Goal: Check status: Check status

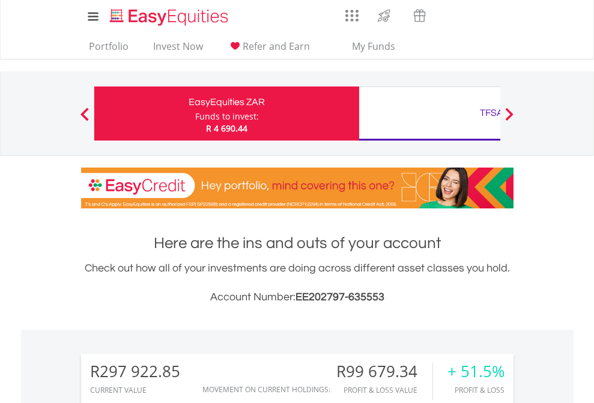
scroll to position [115, 189]
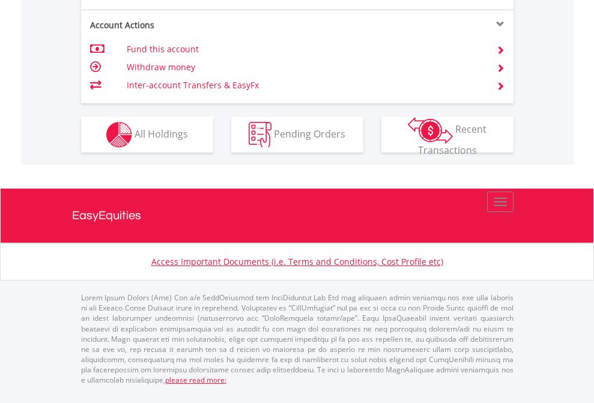
scroll to position [1224, 0]
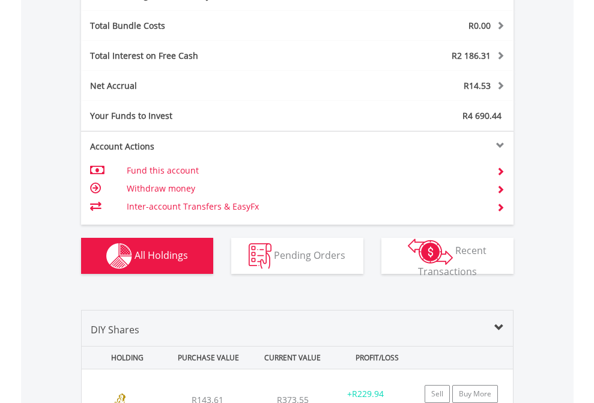
scroll to position [1432, 0]
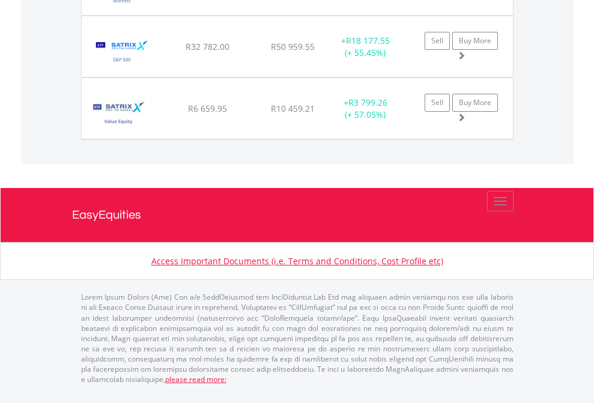
scroll to position [115, 189]
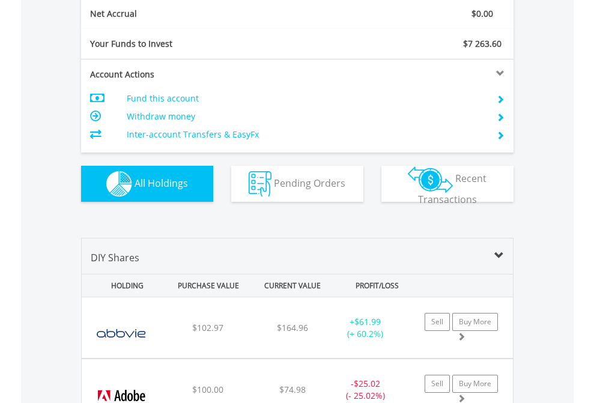
scroll to position [1360, 0]
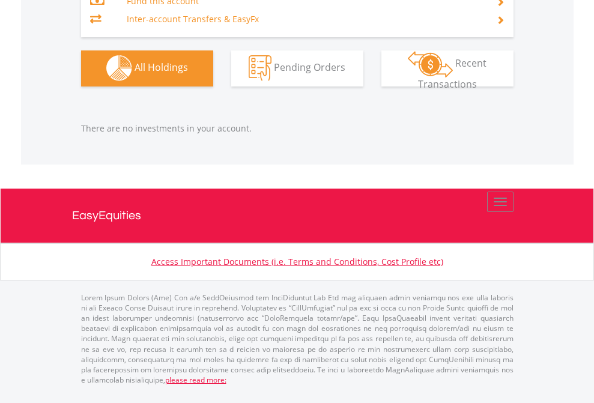
scroll to position [115, 189]
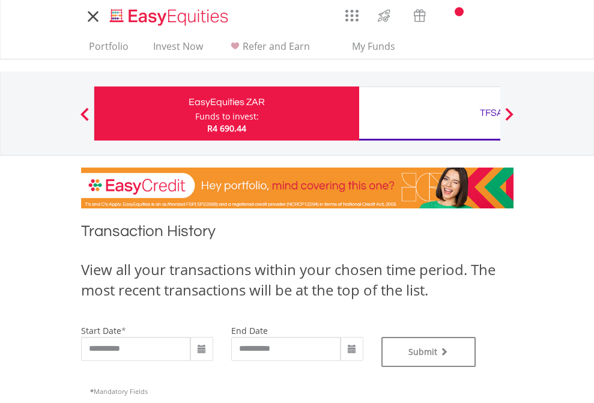
type input "**********"
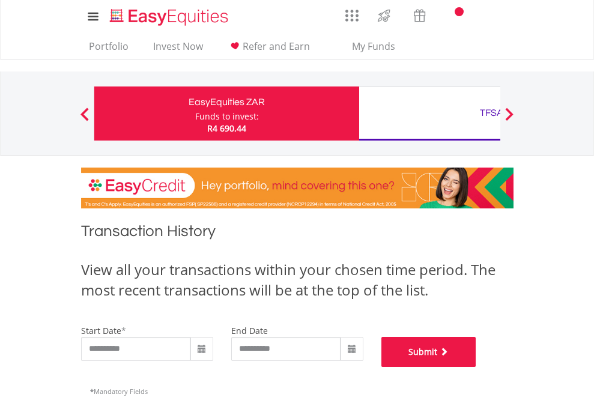
click at [476, 367] on button "Submit" at bounding box center [428, 352] width 95 height 30
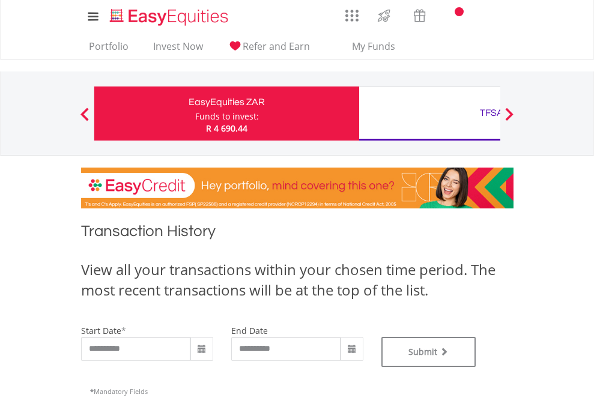
click at [430, 114] on div "TFSA" at bounding box center [491, 113] width 251 height 17
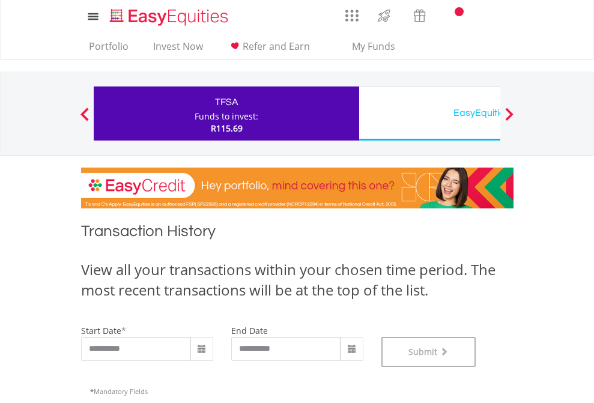
scroll to position [487, 0]
click at [430, 114] on div "EasyEquities USD" at bounding box center [491, 113] width 251 height 17
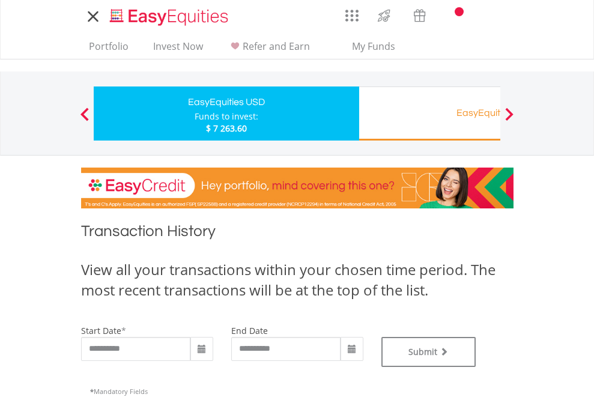
type input "**********"
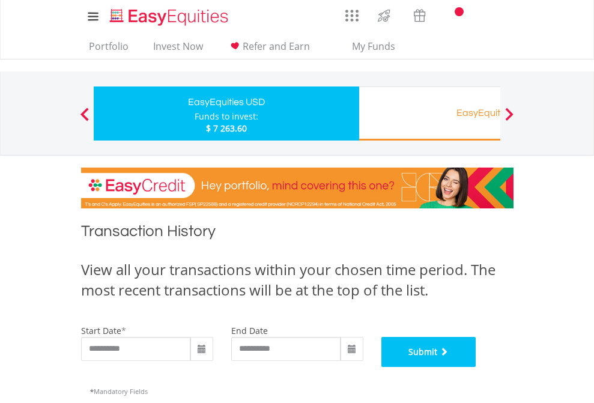
click at [476, 367] on button "Submit" at bounding box center [428, 352] width 95 height 30
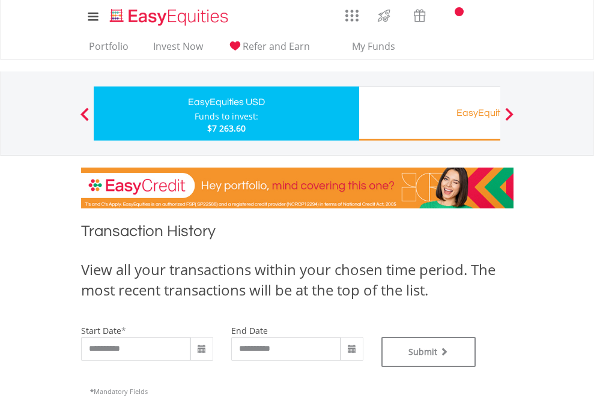
click at [430, 114] on div "EasyEquities RA" at bounding box center [491, 113] width 251 height 17
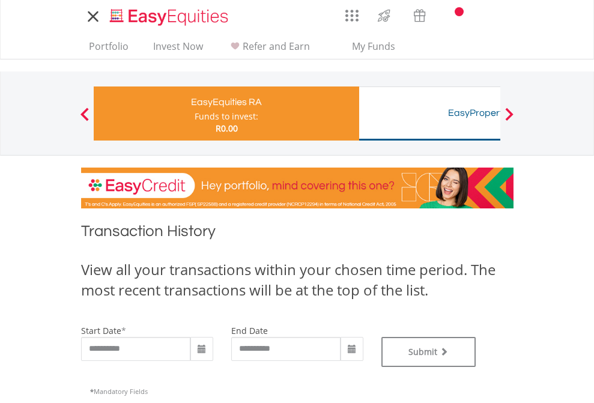
type input "**********"
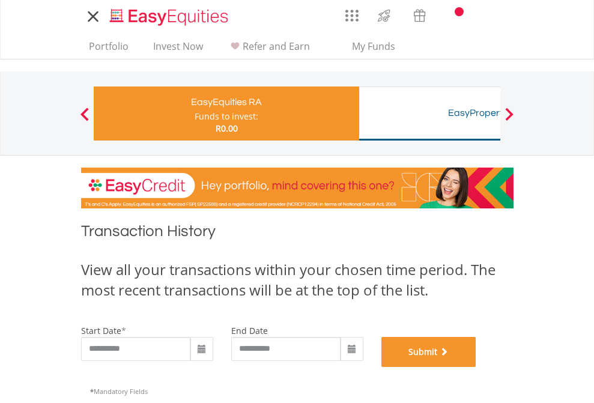
click at [476, 367] on button "Submit" at bounding box center [428, 352] width 95 height 30
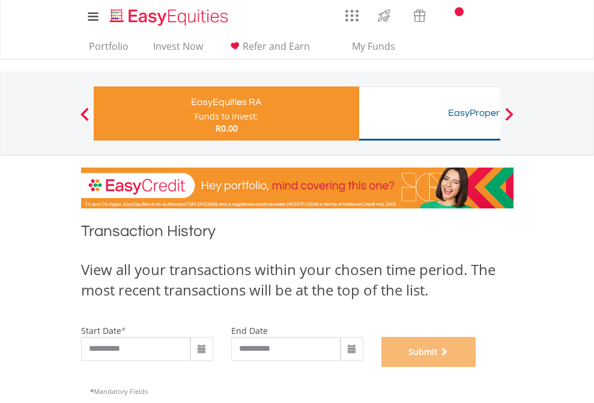
scroll to position [487, 0]
